Goal: Use online tool/utility: Use online tool/utility

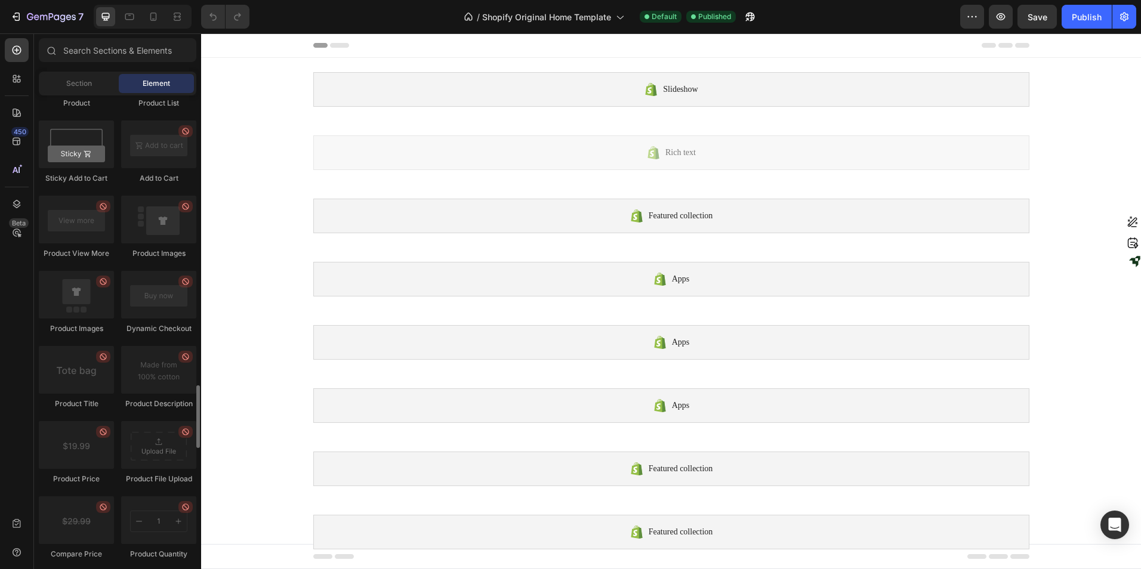
scroll to position [1731, 0]
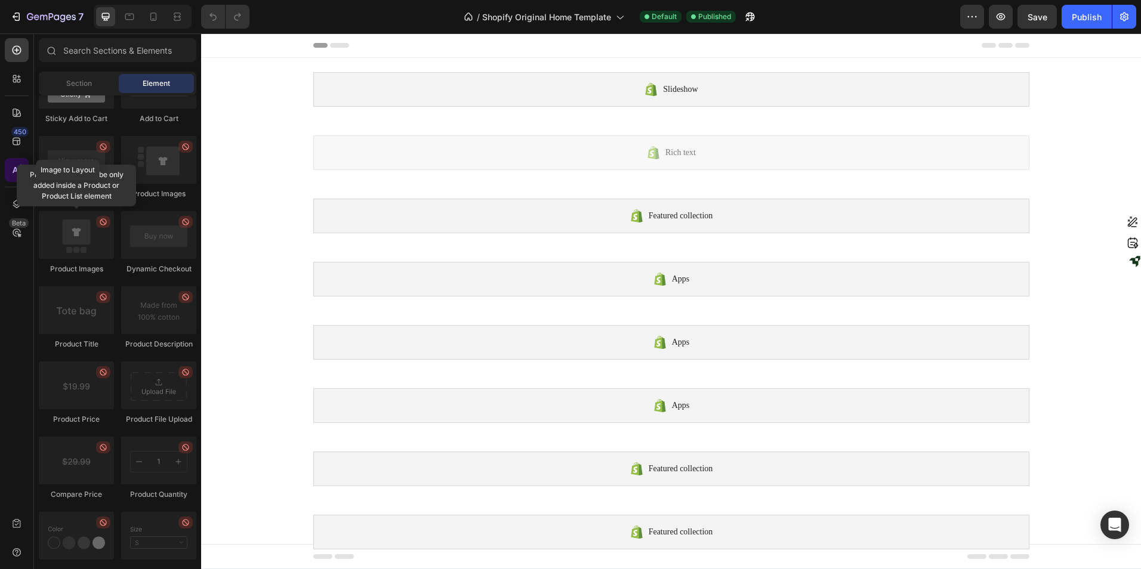
click at [17, 168] on icon at bounding box center [17, 170] width 12 height 12
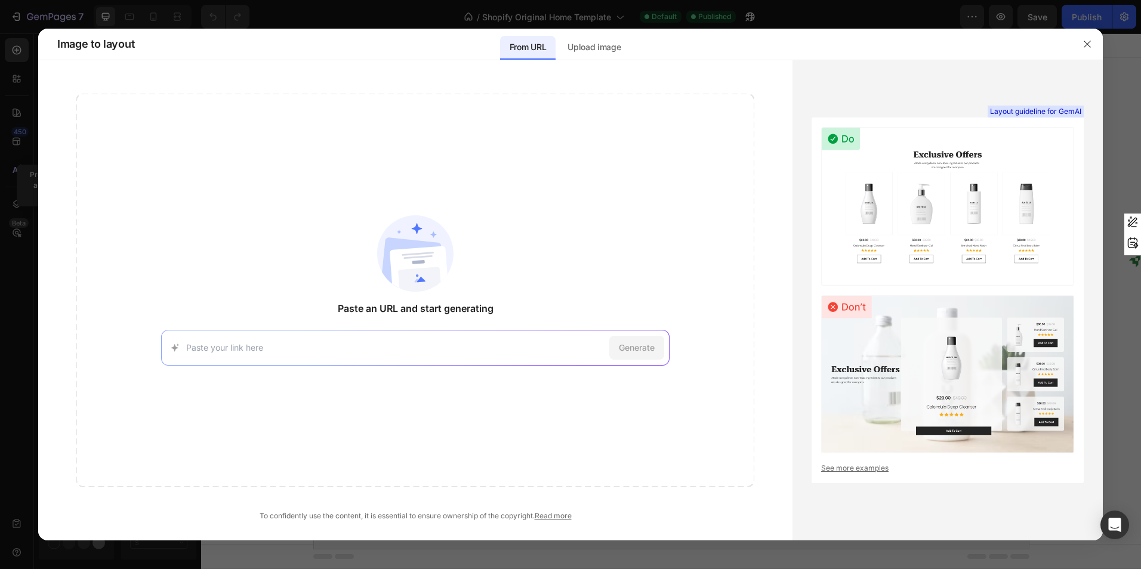
click at [221, 356] on div "Generate" at bounding box center [415, 348] width 508 height 36
click at [223, 350] on input at bounding box center [395, 347] width 418 height 13
click at [224, 348] on input at bounding box center [395, 347] width 418 height 13
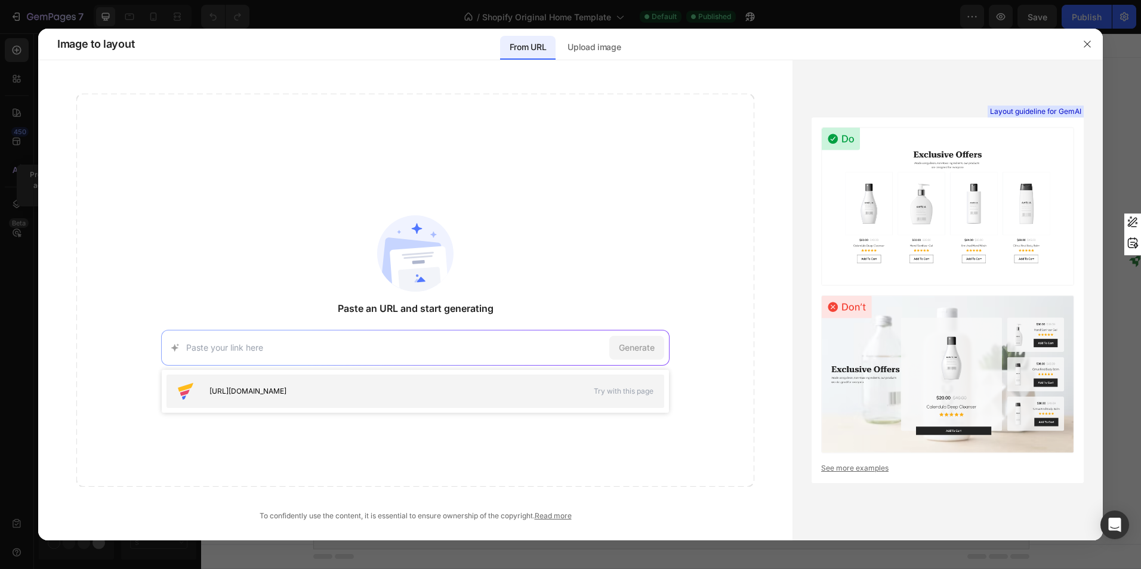
click at [261, 389] on span "[URL][DOMAIN_NAME]" at bounding box center [247, 391] width 77 height 11
type input "[URL][DOMAIN_NAME]"
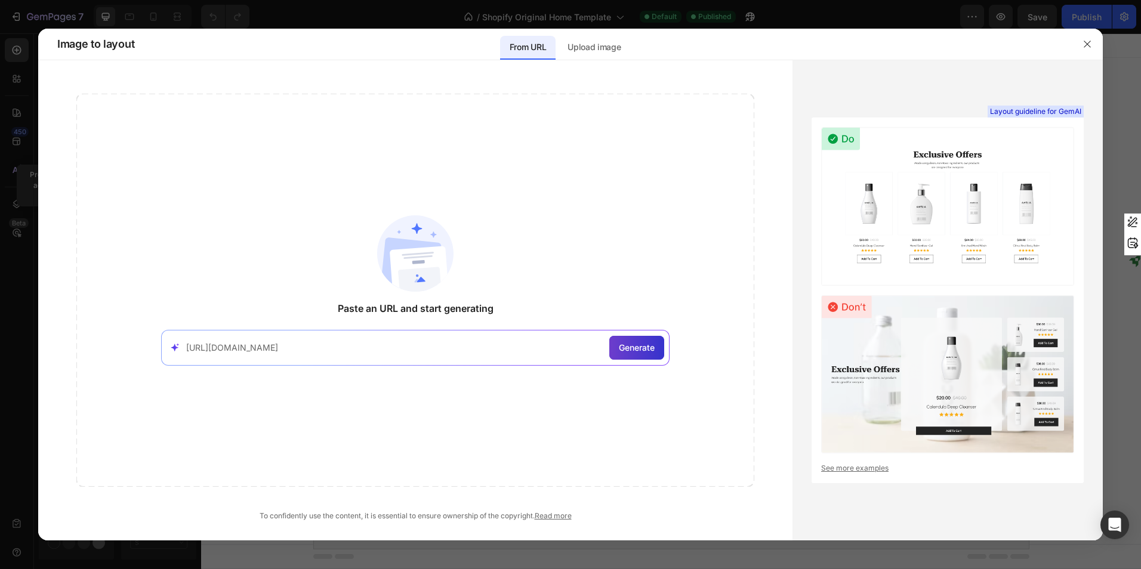
click at [628, 352] on span "Generate" at bounding box center [637, 347] width 36 height 13
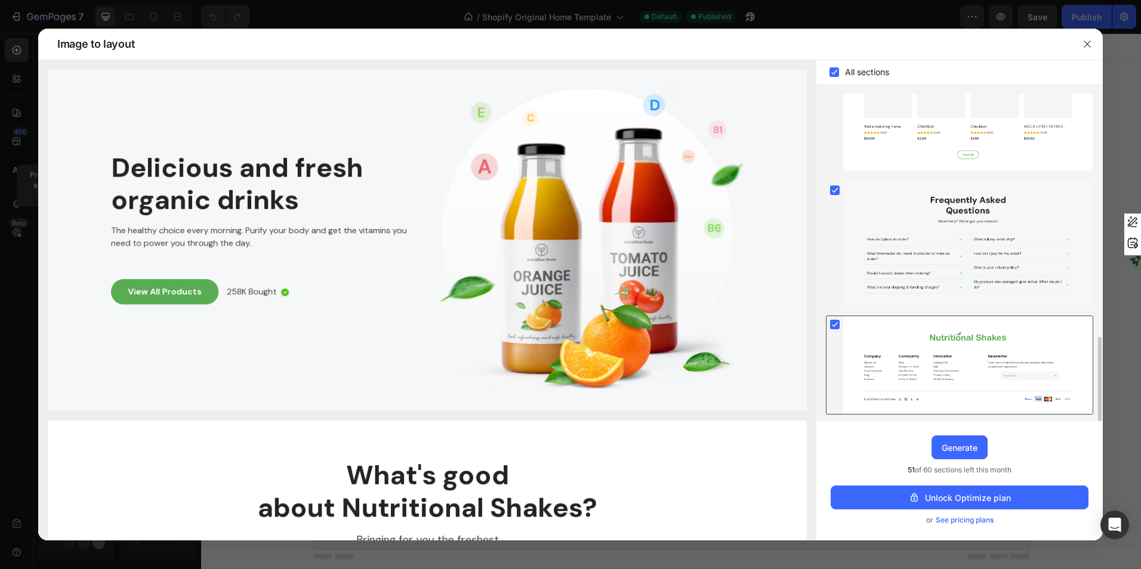
scroll to position [898, 0]
click at [1086, 44] on icon "button" at bounding box center [1088, 44] width 10 height 10
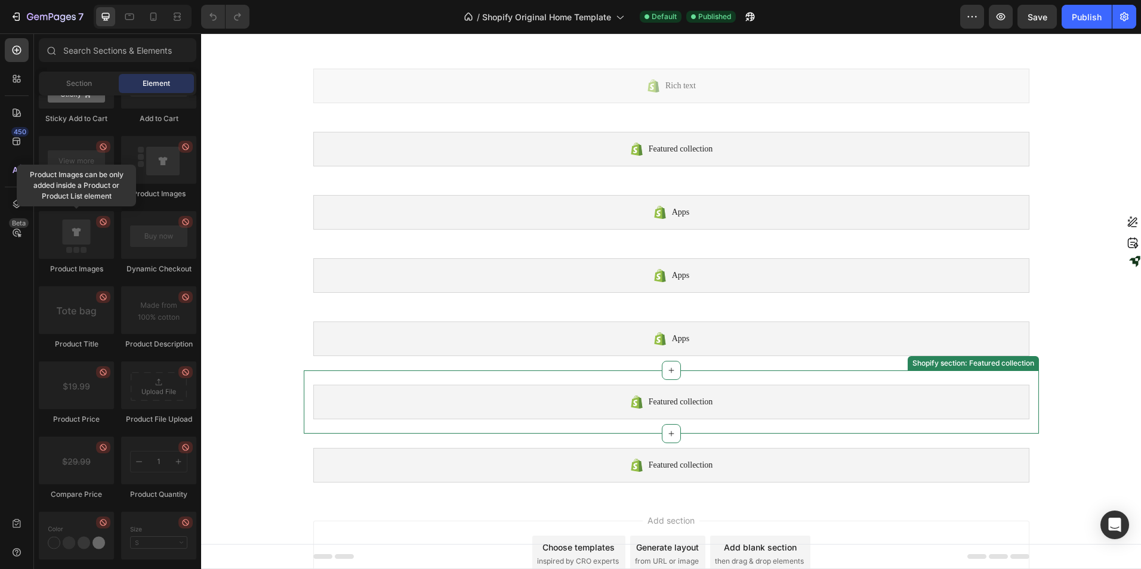
scroll to position [0, 0]
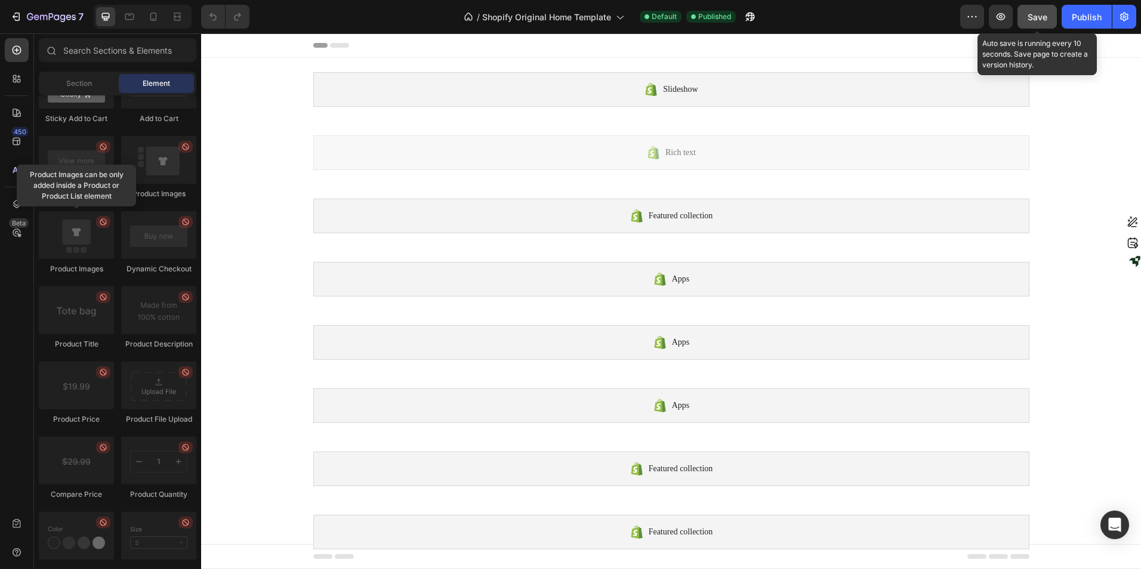
click at [1028, 20] on span "Save" at bounding box center [1038, 17] width 20 height 10
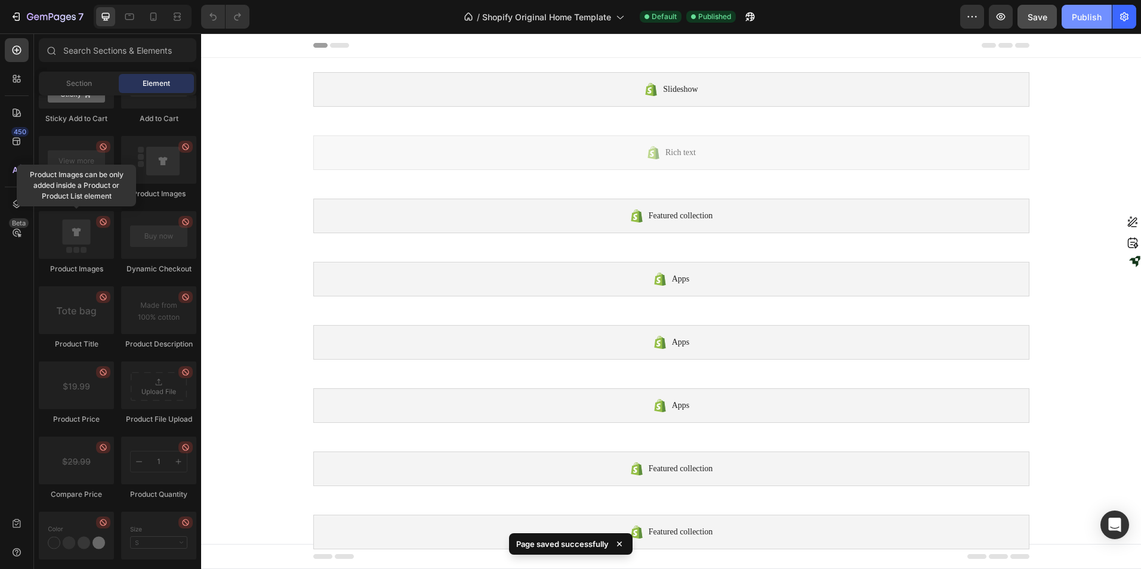
click at [1081, 23] on button "Publish" at bounding box center [1087, 17] width 50 height 24
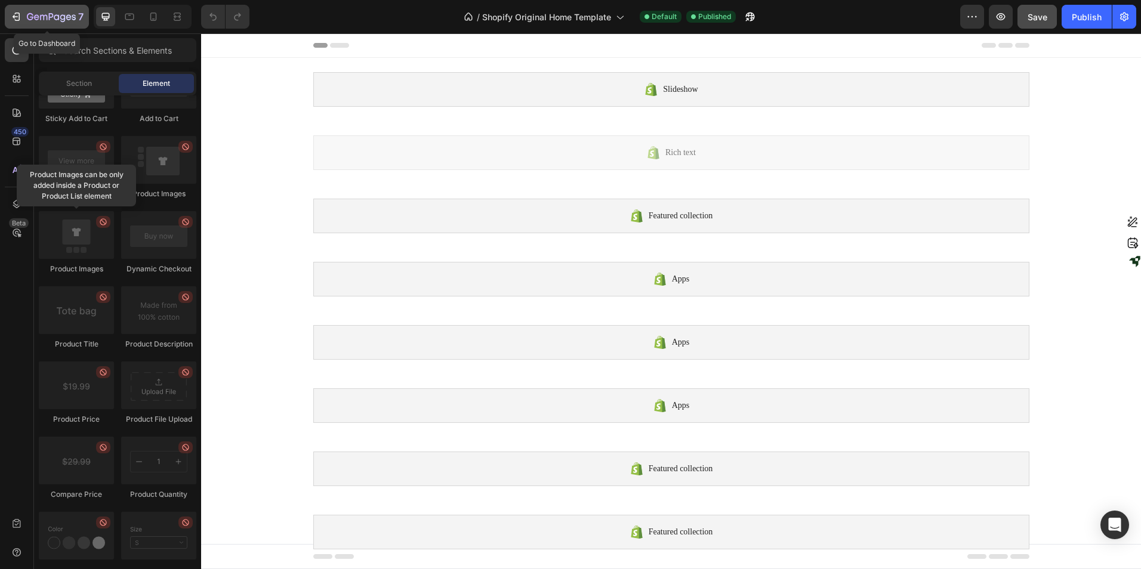
click at [16, 12] on icon "button" at bounding box center [16, 17] width 12 height 12
